Goal: Task Accomplishment & Management: Use online tool/utility

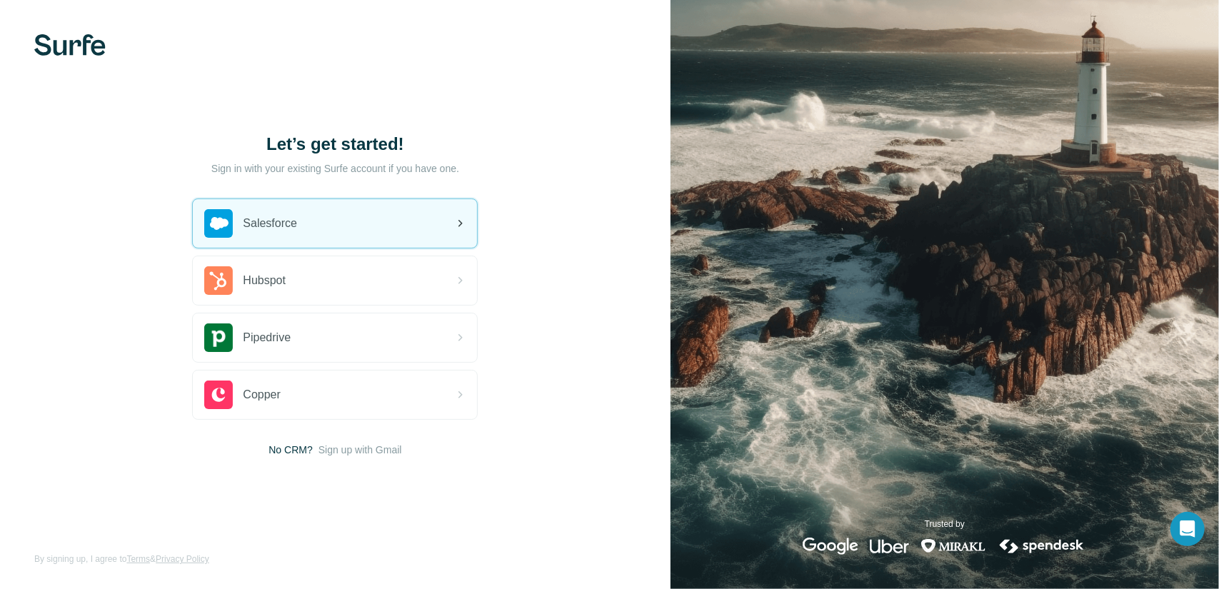
click at [308, 229] on div "Salesforce" at bounding box center [335, 223] width 284 height 49
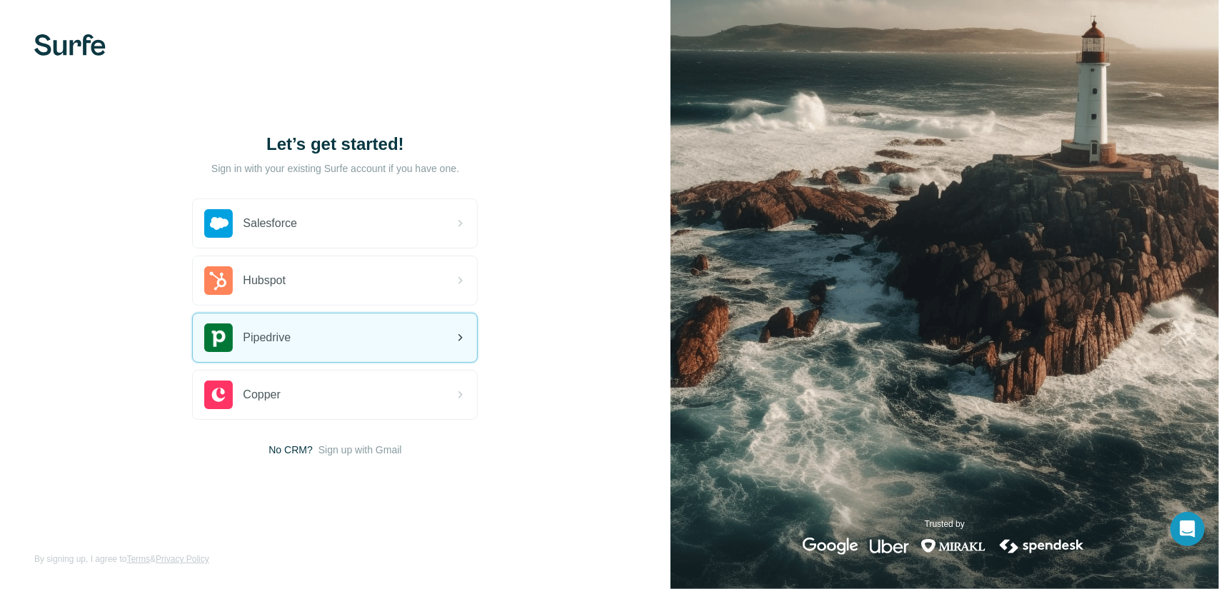
click at [327, 343] on div "Pipedrive" at bounding box center [335, 337] width 284 height 49
